Goal: Transaction & Acquisition: Download file/media

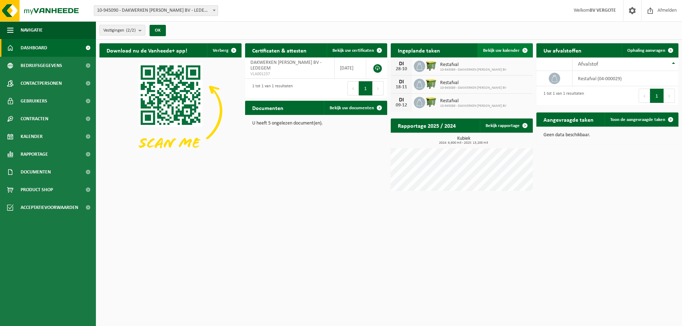
click at [501, 50] on span "Bekijk uw kalender" at bounding box center [501, 50] width 37 height 5
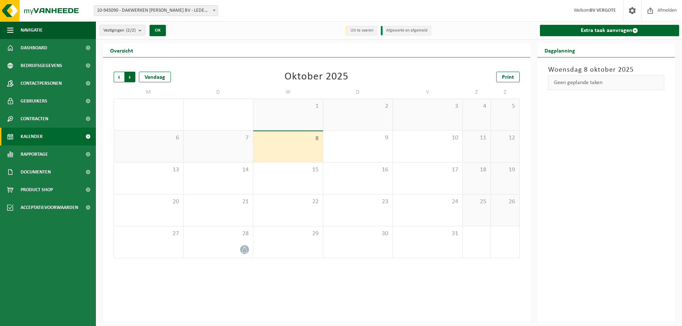
click at [117, 76] on span "Vorige" at bounding box center [119, 77] width 11 height 11
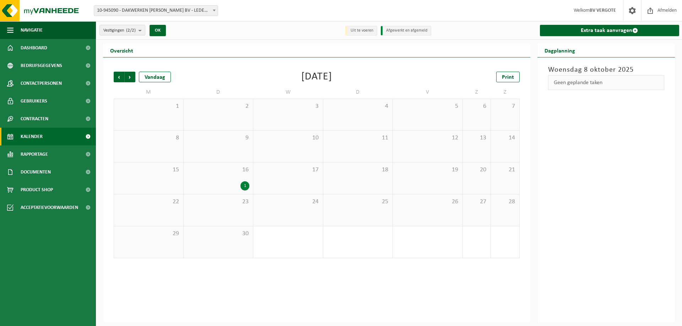
click at [244, 185] on div "1" at bounding box center [244, 185] width 9 height 9
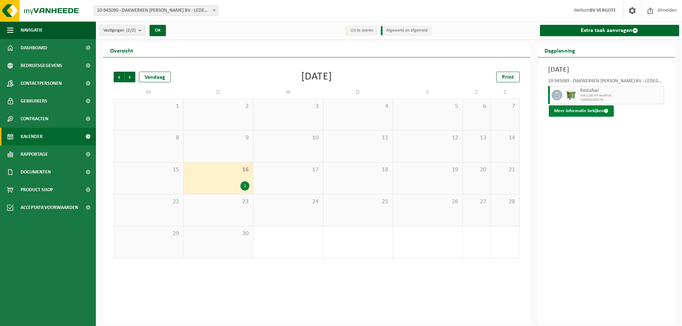
click at [578, 110] on button "Meer informatie bekijken" at bounding box center [581, 110] width 65 height 11
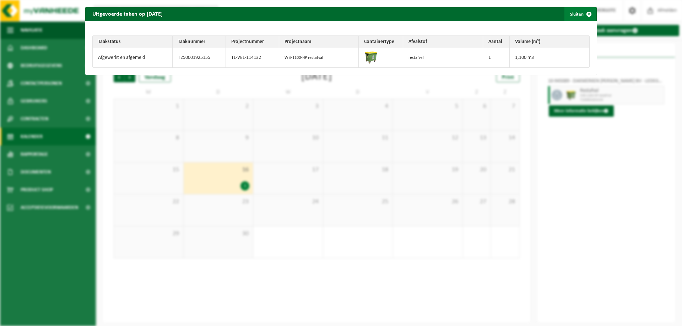
click at [572, 13] on button "Sluiten" at bounding box center [580, 14] width 32 height 14
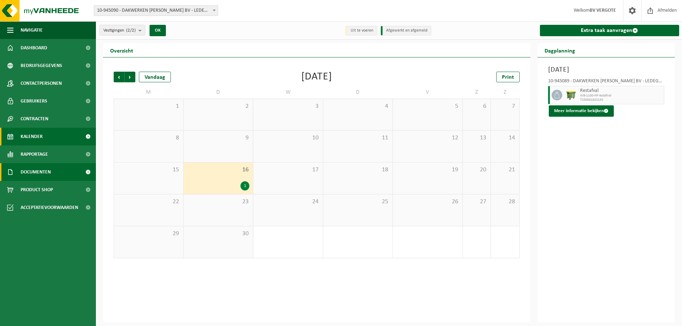
click at [30, 169] on span "Documenten" at bounding box center [36, 172] width 30 height 18
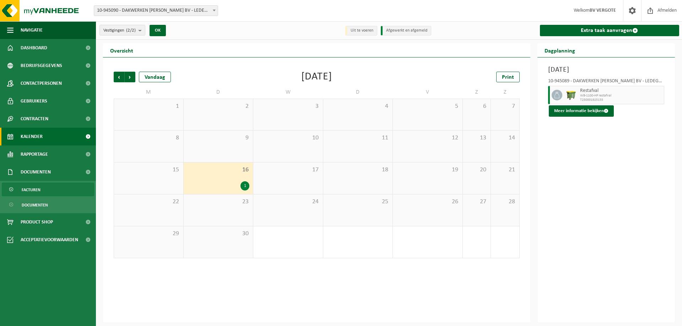
click at [33, 191] on span "Facturen" at bounding box center [31, 189] width 19 height 13
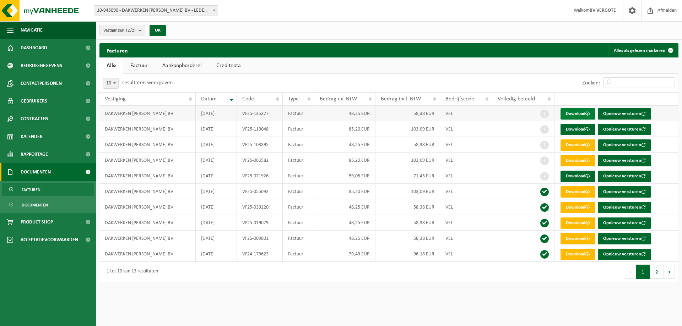
click at [579, 113] on link "Download" at bounding box center [577, 113] width 35 height 11
click at [575, 128] on link "Download" at bounding box center [577, 129] width 35 height 11
click at [581, 145] on link "Download" at bounding box center [577, 145] width 35 height 11
